Goal: Find specific page/section: Find specific page/section

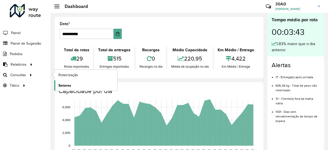
click at [64, 84] on span "Setores" at bounding box center [64, 85] width 13 height 5
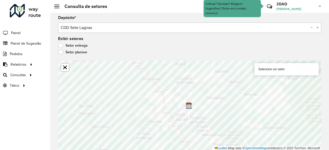
scroll to position [1, 0]
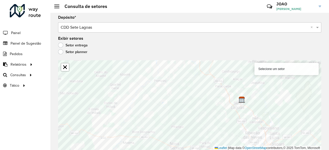
drag, startPoint x: 313, startPoint y: 47, endPoint x: 284, endPoint y: 37, distance: 31.3
click at [284, 37] on div "Exibir setores Setor entrega Setor planner" at bounding box center [189, 47] width 263 height 20
click at [134, 49] on formly-group "Depósito * Selecione um depósito × CDD Sete Lagoas × Exibir setores Setor entre…" at bounding box center [189, 83] width 263 height 135
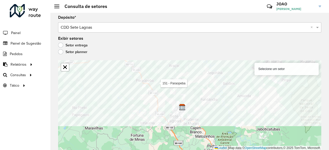
click at [153, 57] on div "Depósito * Selecione um depósito × CDD Sete Lagoas × Exibir setores Setor entre…" at bounding box center [189, 81] width 279 height 138
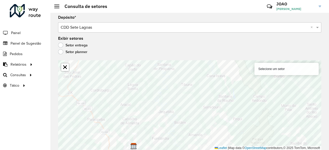
click at [261, 69] on div "196 - Sete Lagoas - Onça 191 - Campo da cruz Selecione um setor Leaflet | Map d…" at bounding box center [189, 105] width 263 height 90
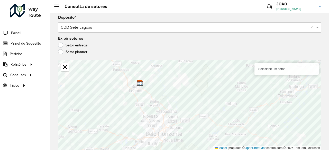
click at [279, 70] on div "Selecione um setor" at bounding box center [287, 69] width 64 height 12
